Goal: Task Accomplishment & Management: Manage account settings

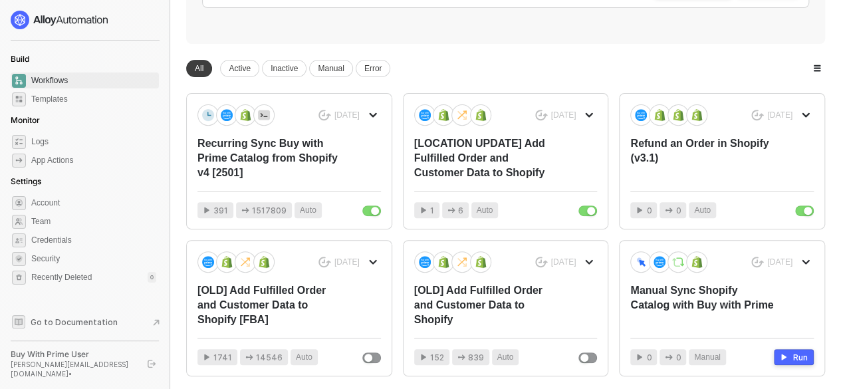
scroll to position [265, 0]
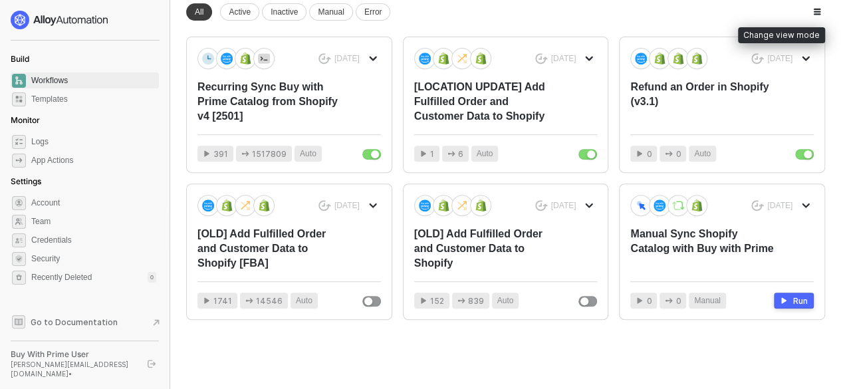
click at [814, 10] on icon "button" at bounding box center [817, 12] width 8 height 8
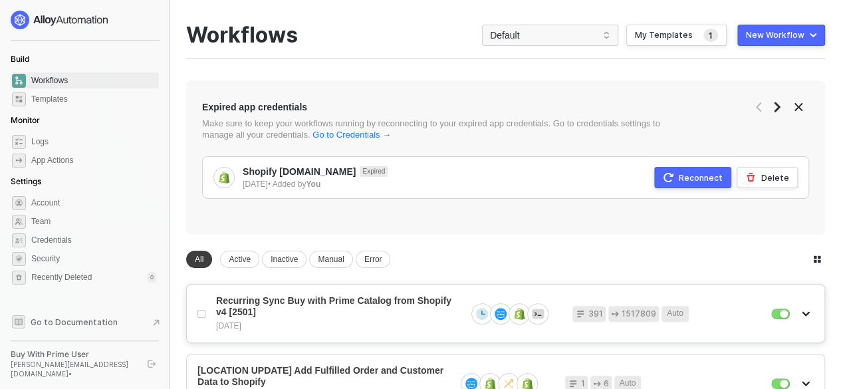
scroll to position [0, 0]
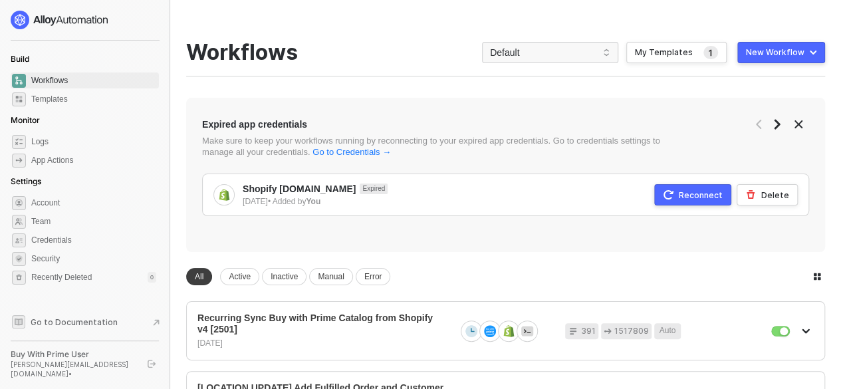
click at [80, 375] on div "[PERSON_NAME][EMAIL_ADDRESS][DOMAIN_NAME] •" at bounding box center [73, 369] width 125 height 19
click at [70, 360] on div "Buy With Prime User" at bounding box center [73, 354] width 125 height 11
click at [76, 237] on span "Credentials" at bounding box center [93, 240] width 125 height 16
